Goal: Transaction & Acquisition: Purchase product/service

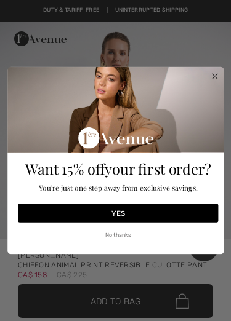
click at [218, 72] on circle "Close dialog" at bounding box center [215, 76] width 12 height 12
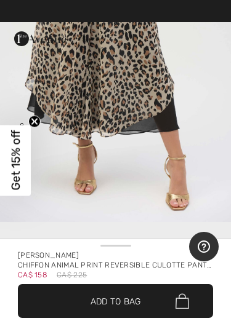
scroll to position [492, 0]
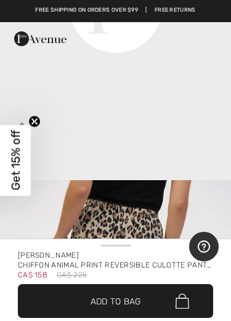
scroll to position [878, 0]
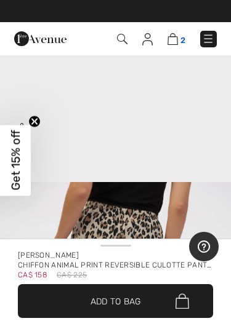
click at [175, 41] on img at bounding box center [172, 39] width 10 height 12
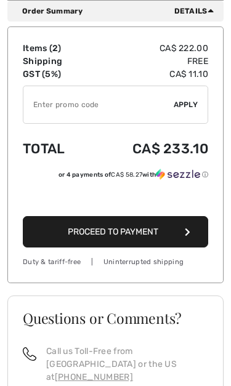
scroll to position [500, 0]
click at [141, 229] on span "Proceed to Payment" at bounding box center [113, 231] width 90 height 10
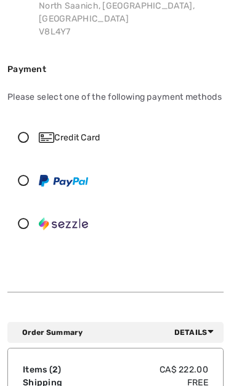
scroll to position [194, 0]
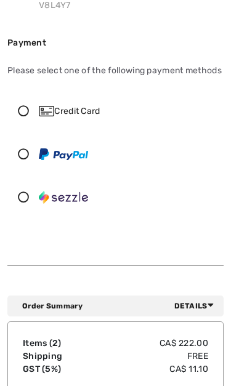
click at [25, 109] on icon at bounding box center [23, 110] width 31 height 11
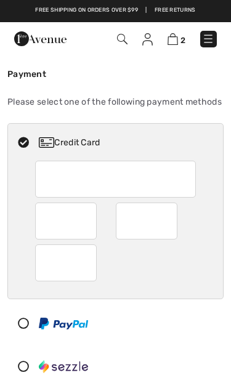
scroll to position [218, 0]
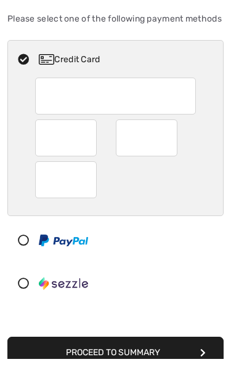
click at [130, 364] on button "Proceed to Summary" at bounding box center [115, 379] width 216 height 31
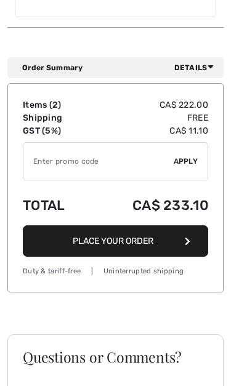
scroll to position [1312, 0]
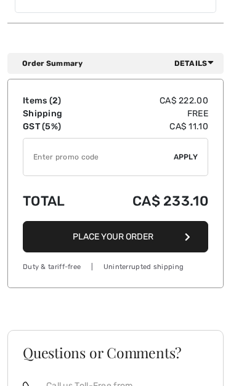
click at [104, 221] on button "Place Your Order" at bounding box center [115, 236] width 185 height 31
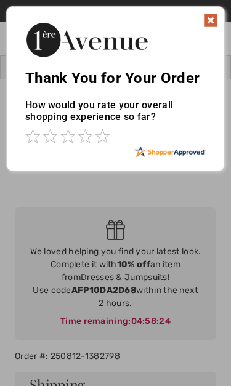
click at [217, 17] on img at bounding box center [210, 20] width 15 height 15
